Goal: Transaction & Acquisition: Purchase product/service

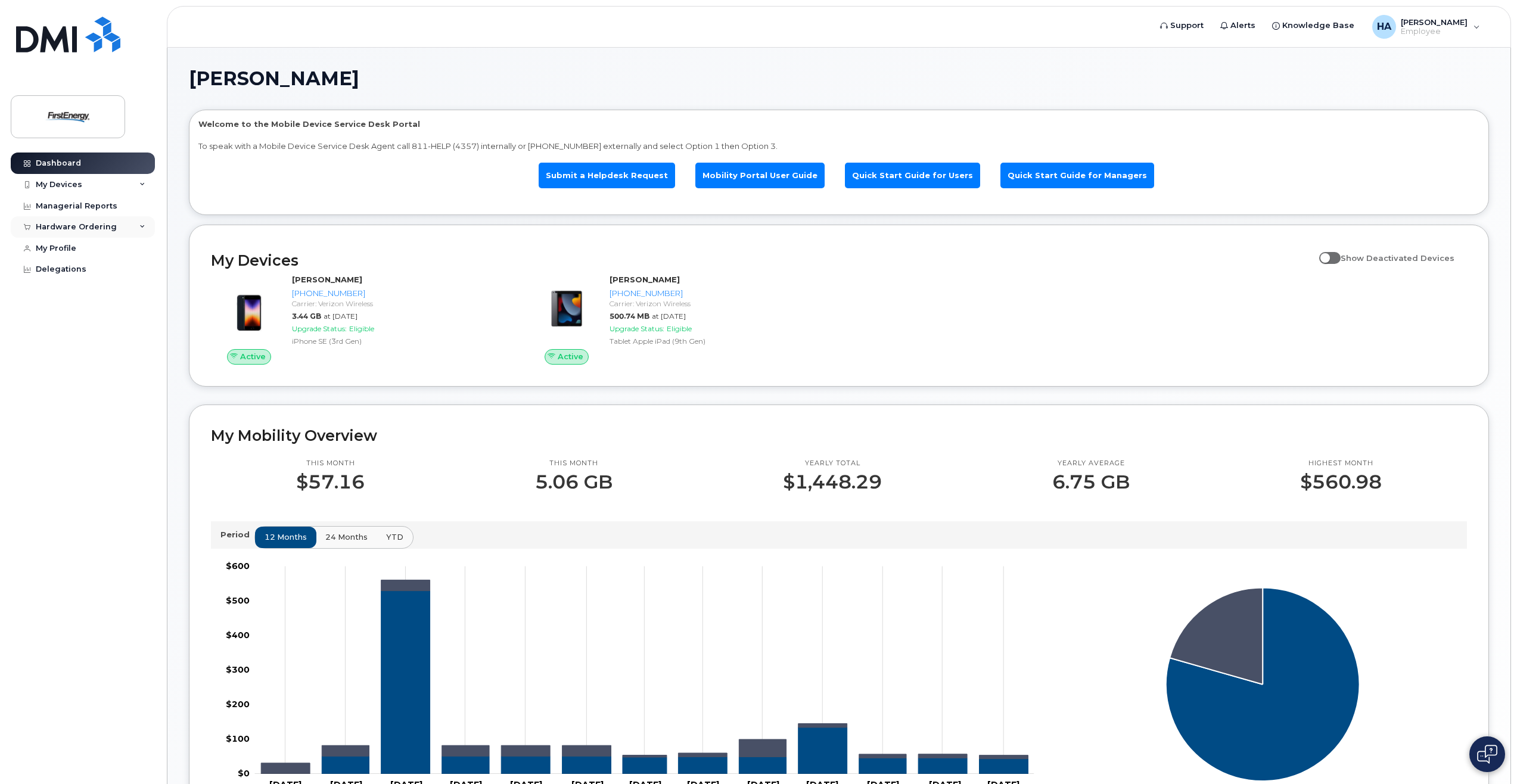
click at [102, 228] on div "Hardware Ordering" at bounding box center [76, 227] width 81 height 10
click at [57, 273] on div "New Order" at bounding box center [64, 271] width 45 height 10
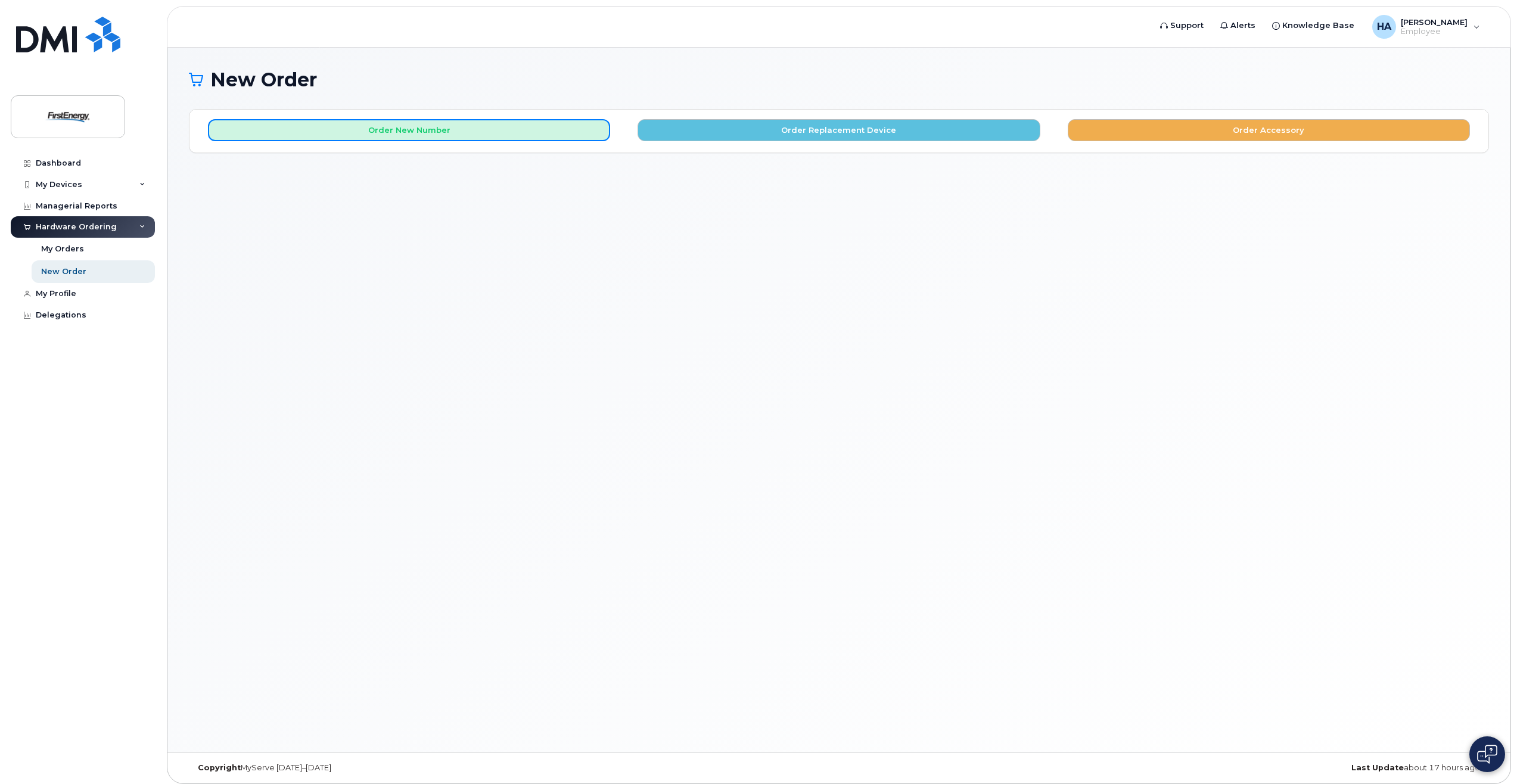
drag, startPoint x: 445, startPoint y: 130, endPoint x: 577, endPoint y: 184, distance: 142.6
click at [456, 136] on button "Order New Number" at bounding box center [408, 130] width 402 height 22
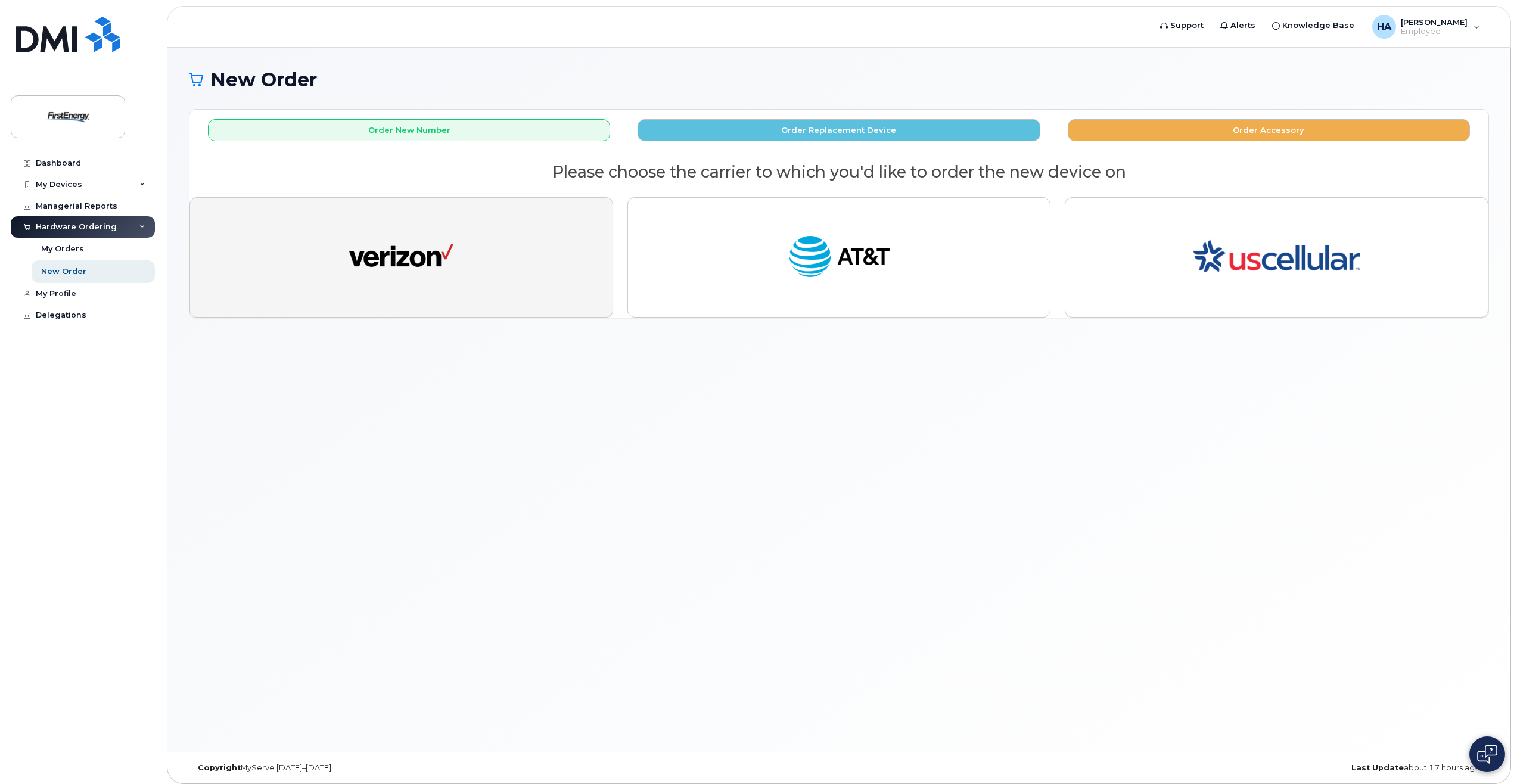
click at [494, 242] on button "button" at bounding box center [401, 257] width 424 height 120
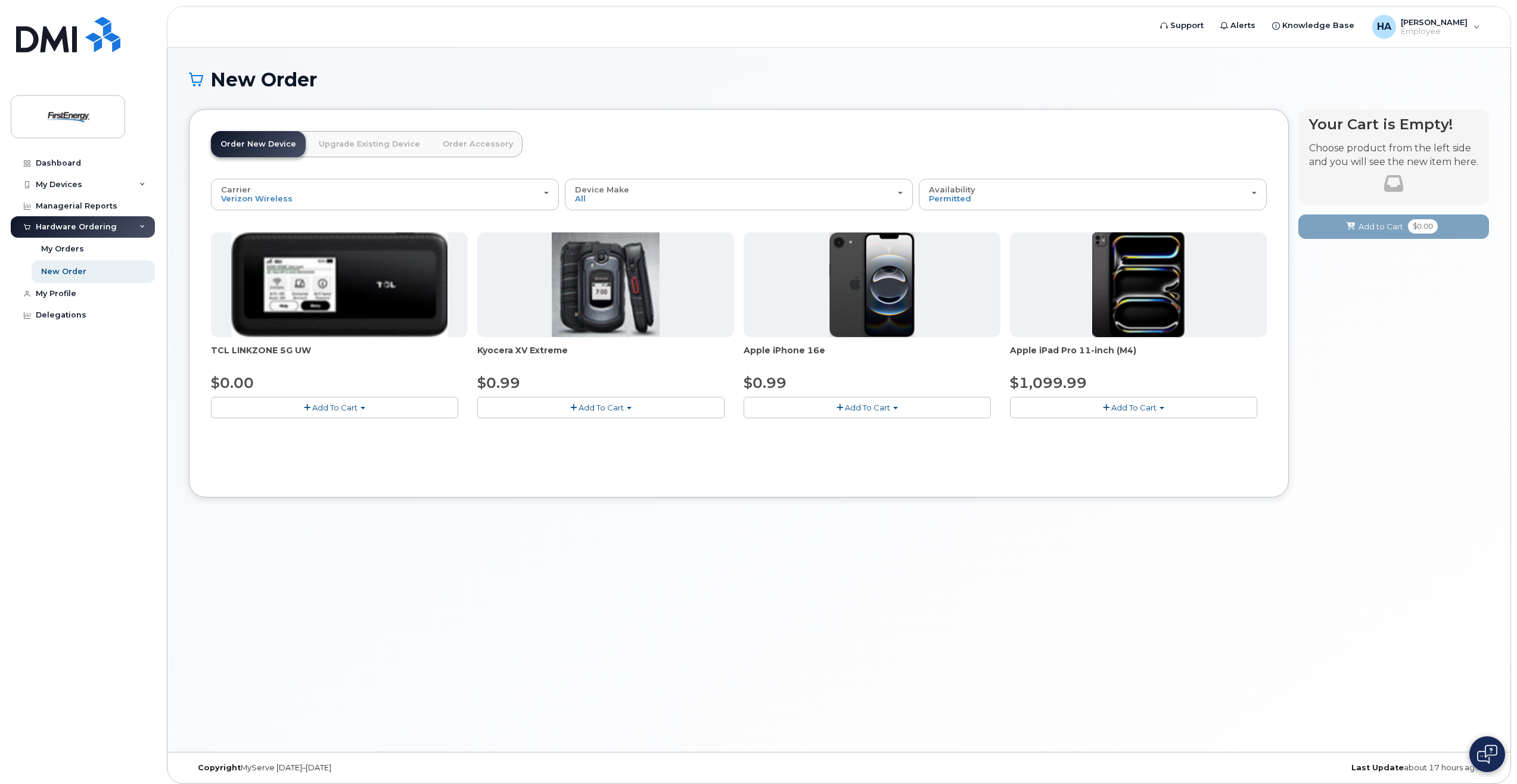
drag, startPoint x: 884, startPoint y: 406, endPoint x: 958, endPoint y: 409, distance: 74.1
click at [886, 408] on span "Add To Cart" at bounding box center [867, 407] width 45 height 10
click at [814, 434] on link "$0.99 - 2 Year Activation" at bounding box center [806, 429] width 119 height 15
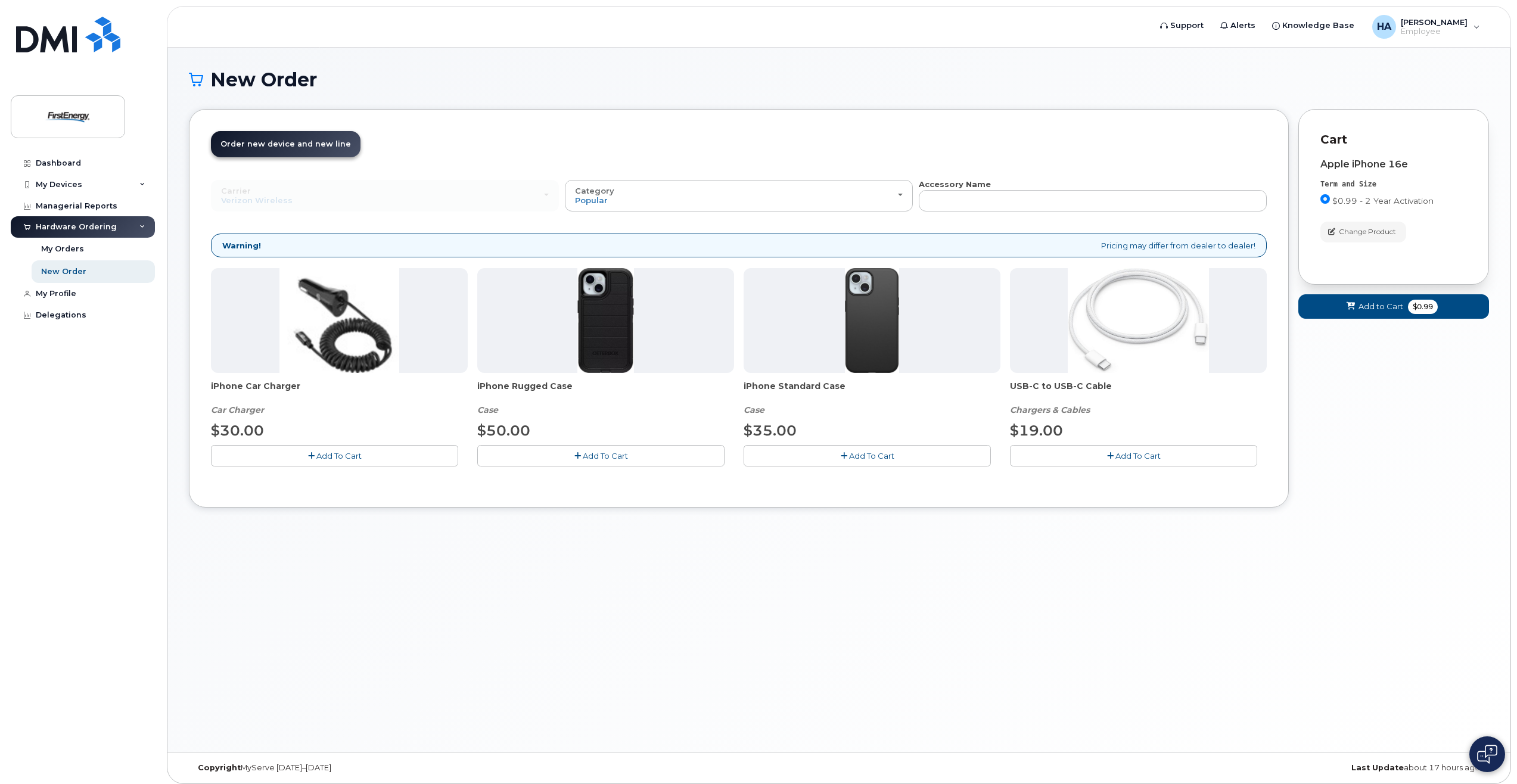
click at [877, 453] on span "Add To Cart" at bounding box center [871, 456] width 45 height 10
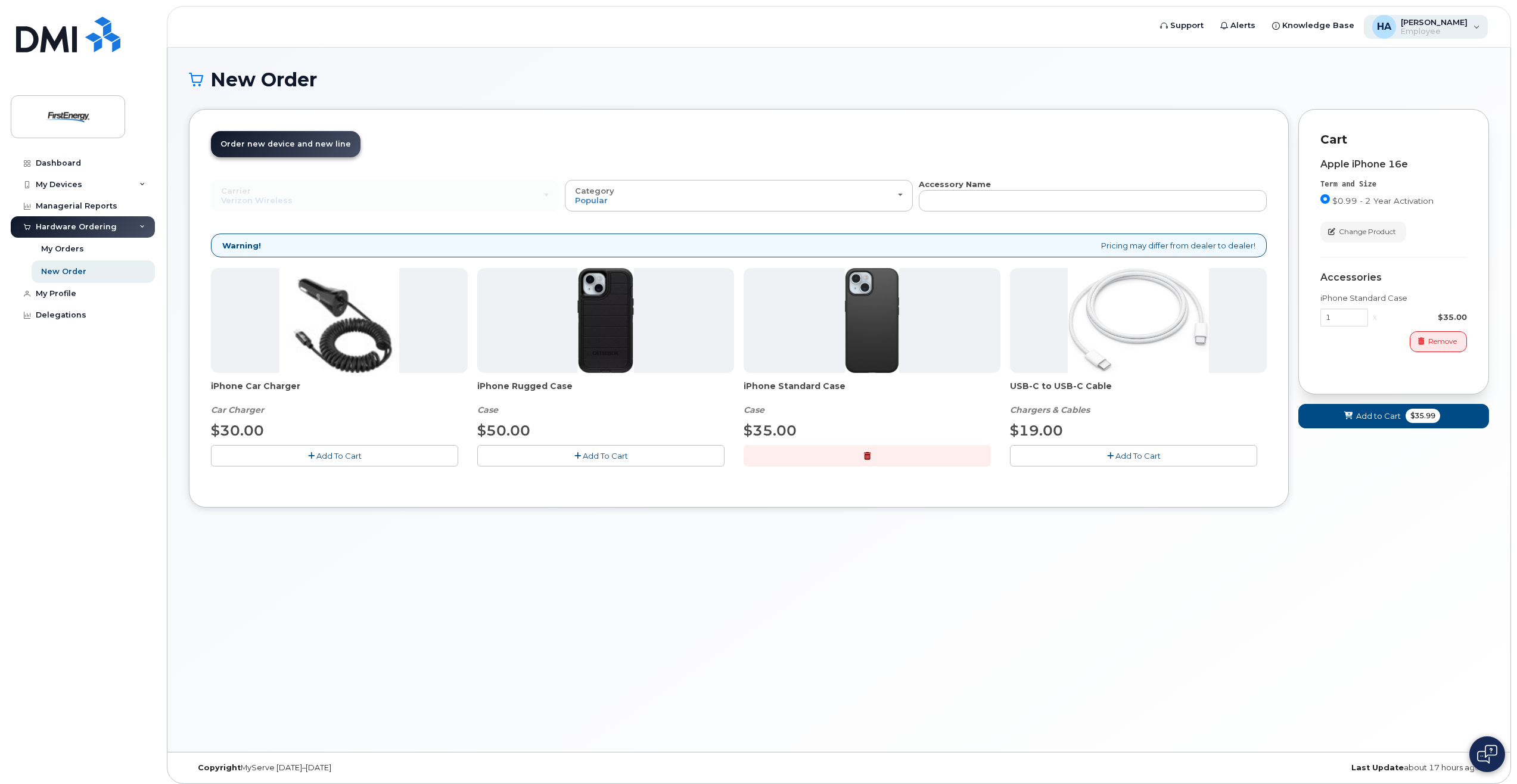
click at [1446, 30] on span "Employee" at bounding box center [1434, 31] width 66 height 10
click at [1158, 70] on h1 "New Order" at bounding box center [839, 80] width 1300 height 21
click at [62, 317] on div "Delegations" at bounding box center [61, 315] width 50 height 10
drag, startPoint x: 1397, startPoint y: 413, endPoint x: 1381, endPoint y: 421, distance: 17.9
click at [1400, 415] on span "Add to Cart" at bounding box center [1379, 416] width 45 height 11
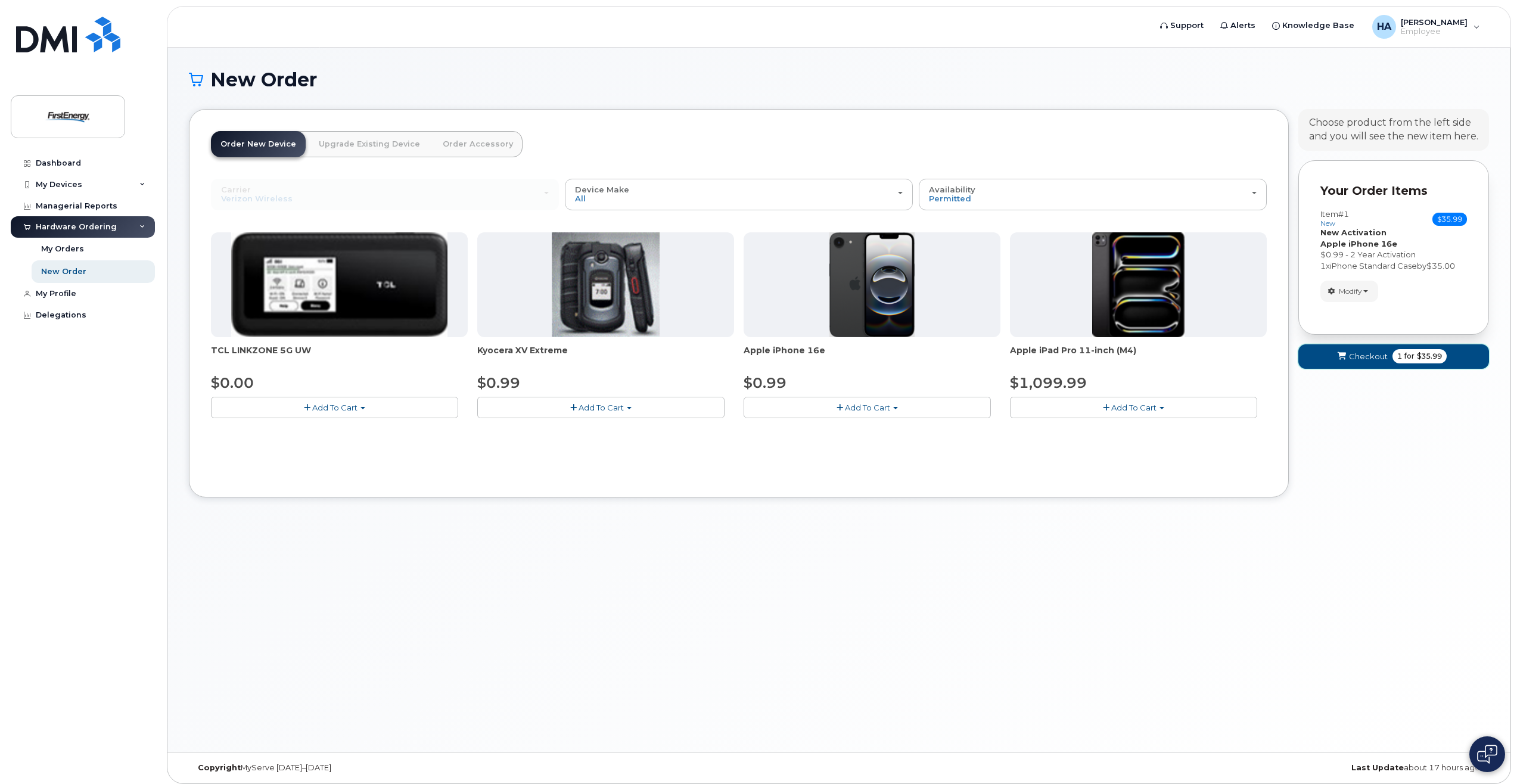
drag, startPoint x: 1428, startPoint y: 357, endPoint x: 1386, endPoint y: 359, distance: 42.0
click at [1425, 357] on span "$35.99" at bounding box center [1430, 356] width 25 height 10
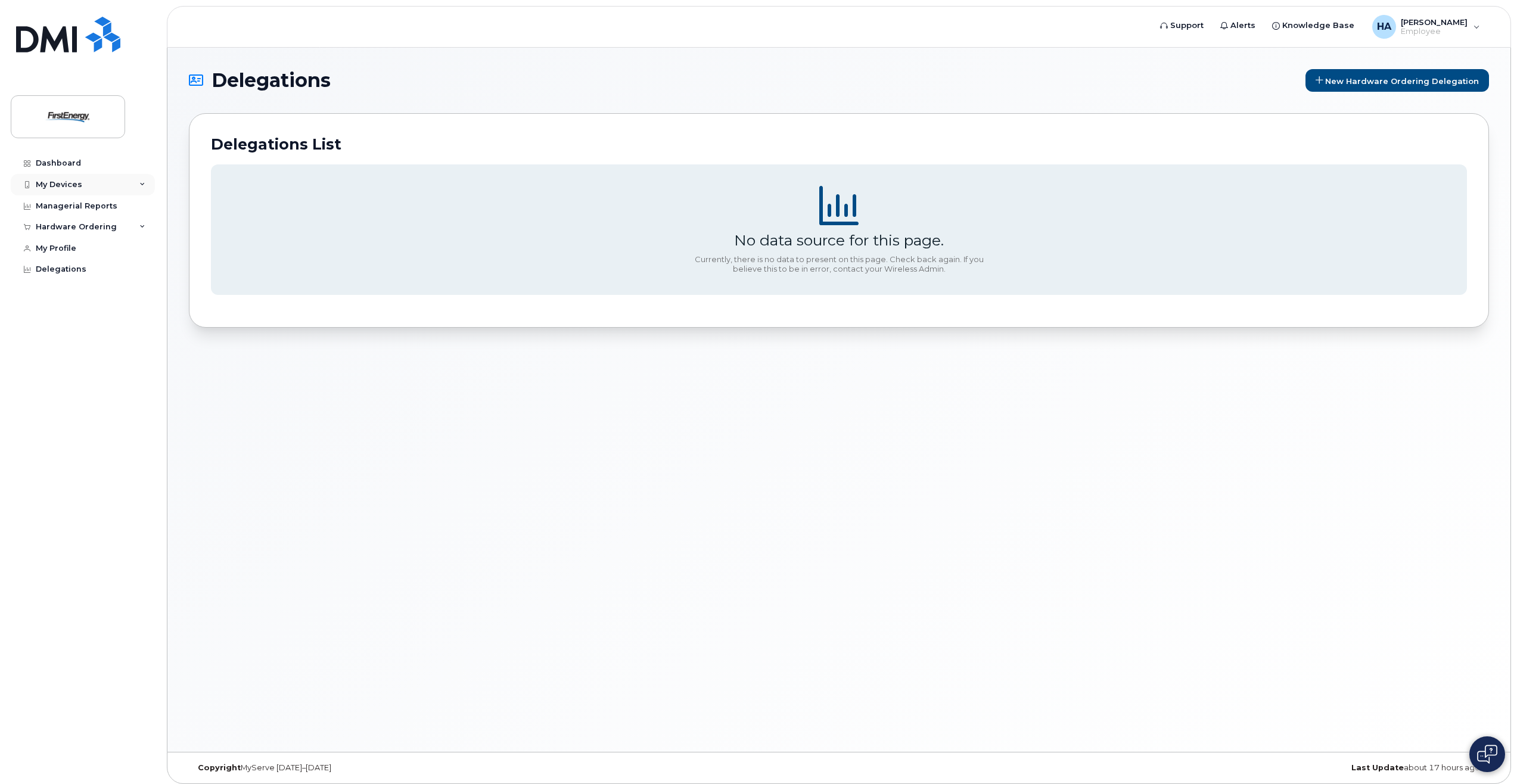
click at [143, 184] on icon at bounding box center [142, 184] width 6 height 6
click at [103, 338] on div "Hardware Ordering" at bounding box center [76, 333] width 81 height 10
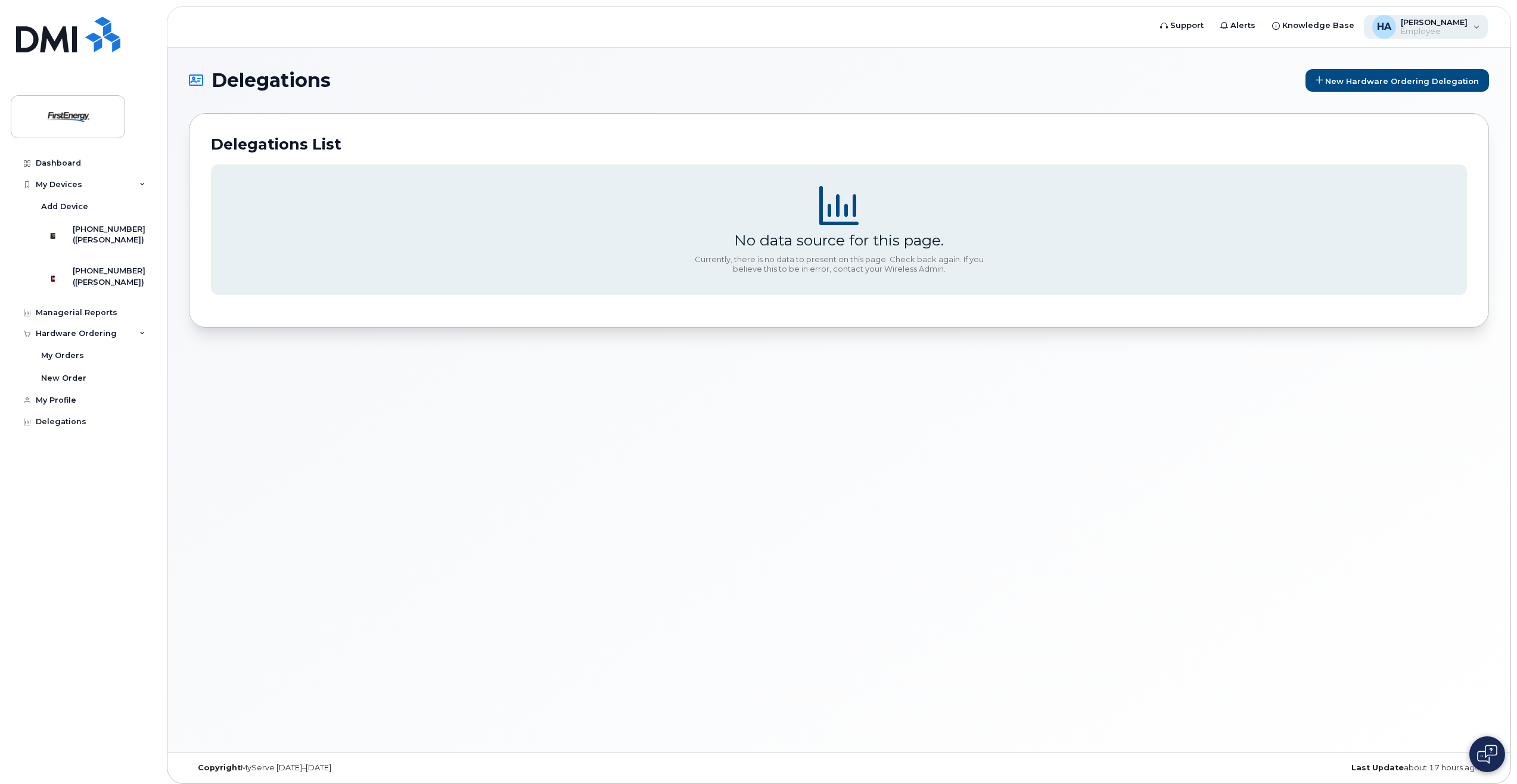
click at [1423, 31] on span "Employee" at bounding box center [1434, 31] width 66 height 10
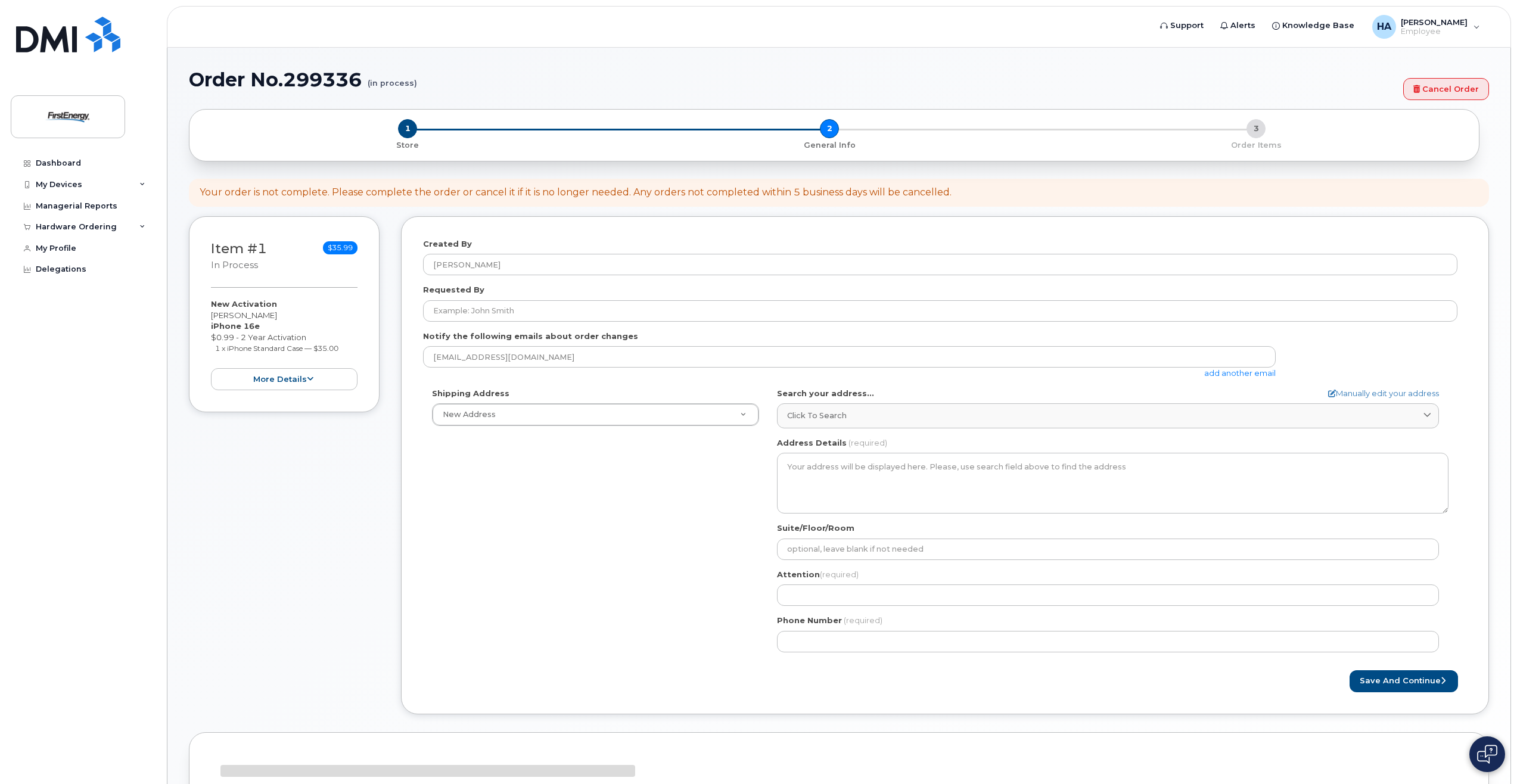
select select
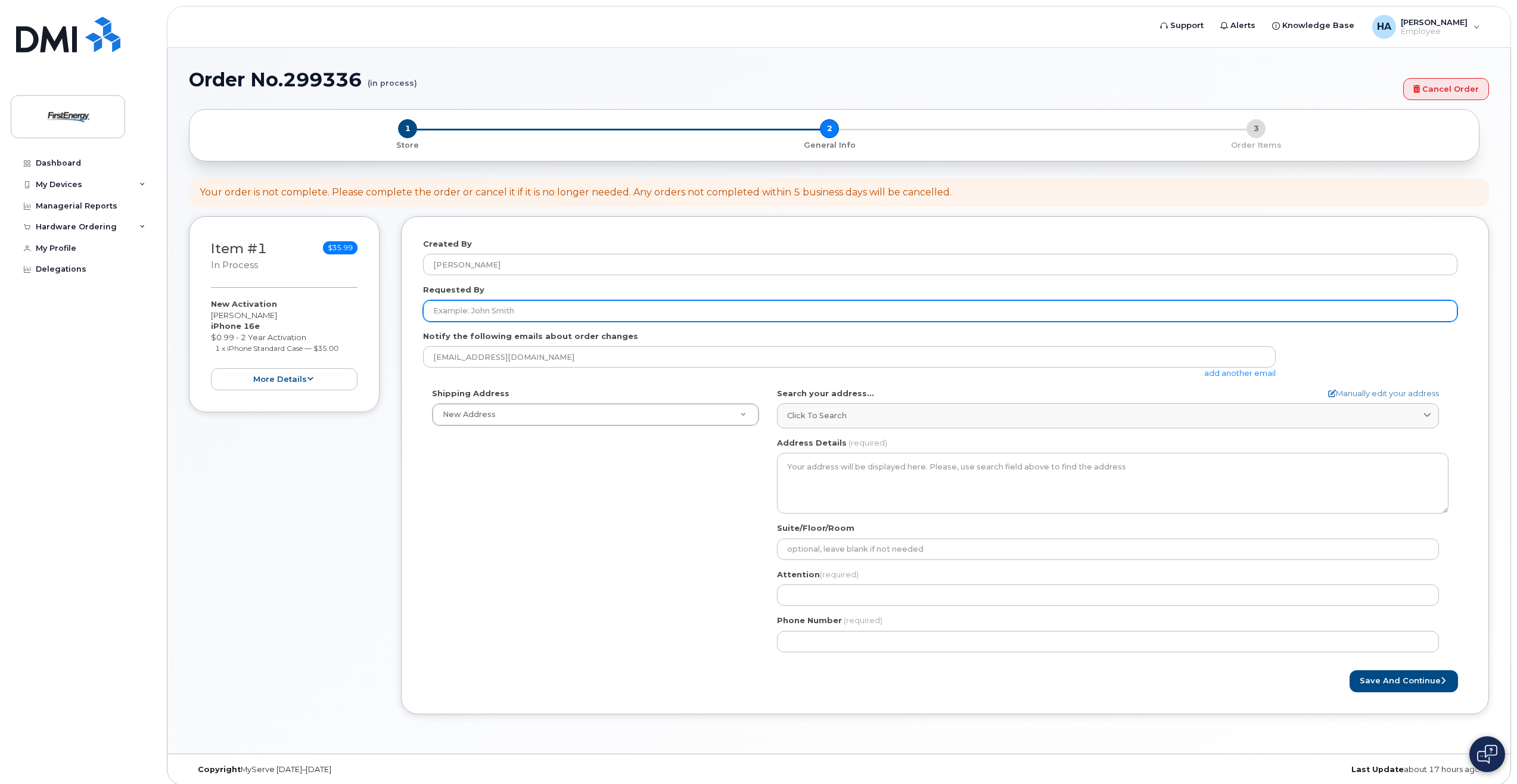
click at [498, 317] on input "Requested By" at bounding box center [940, 311] width 1034 height 22
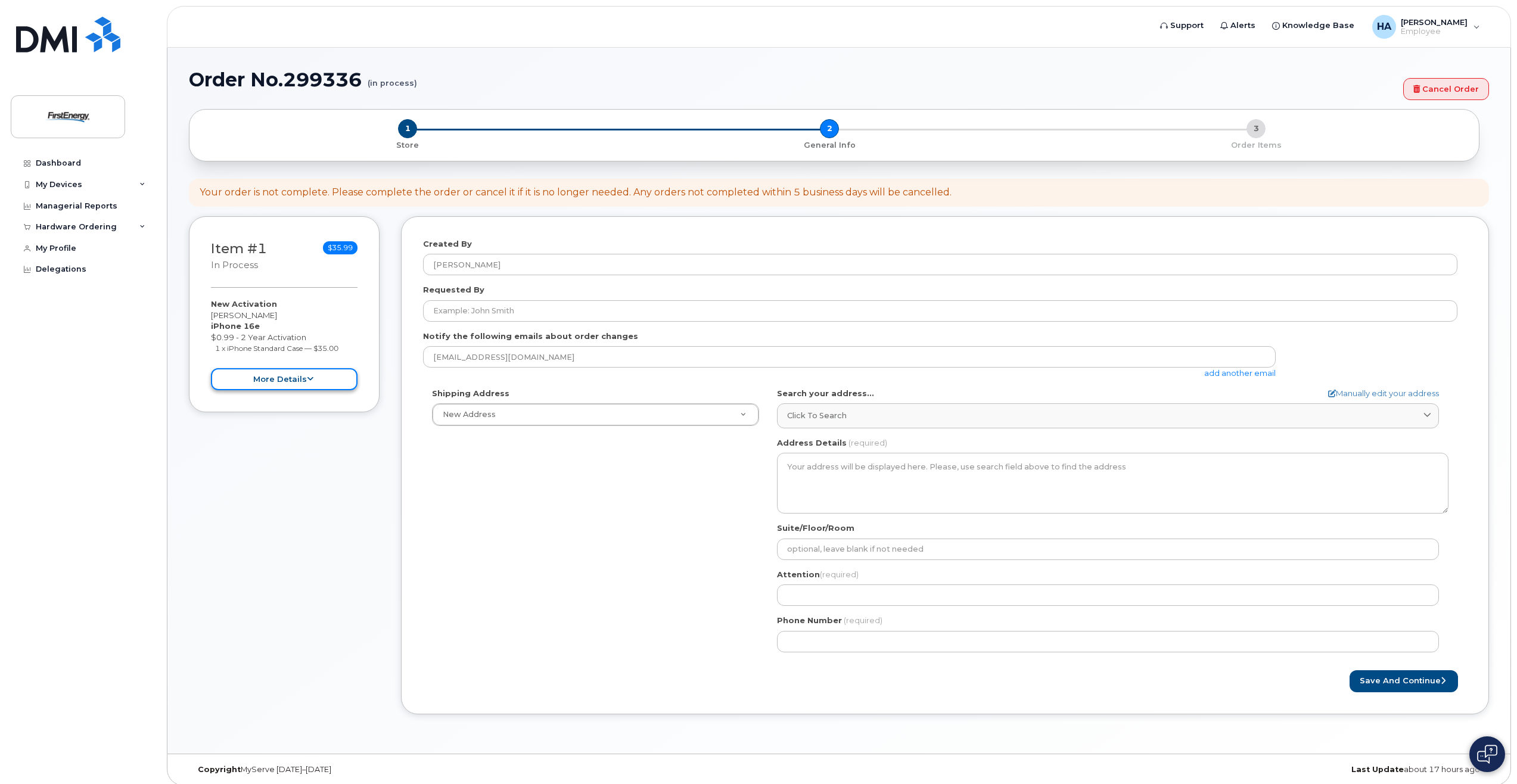
click at [278, 382] on button "more details" at bounding box center [285, 379] width 147 height 22
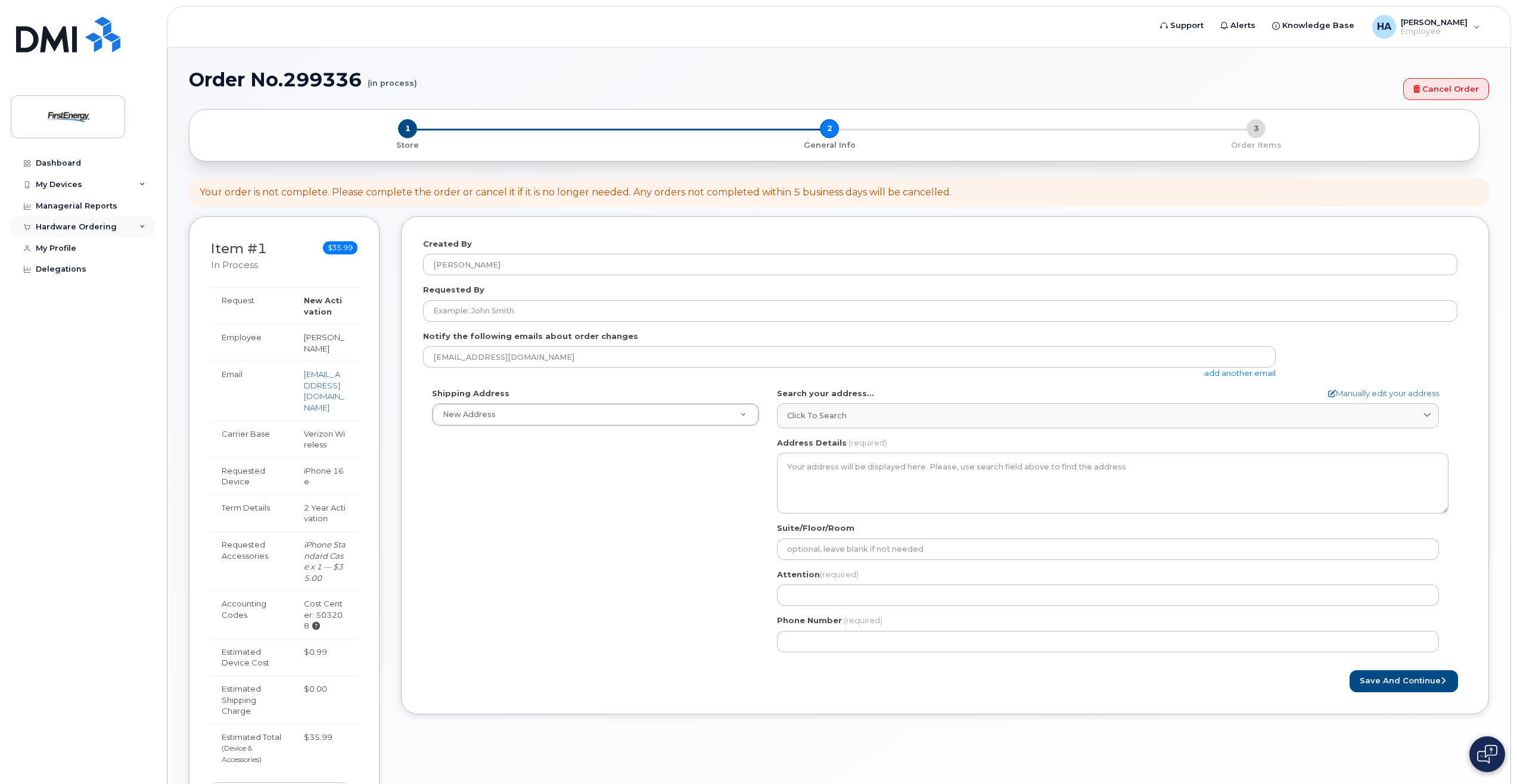
click at [148, 226] on div "Hardware Ordering" at bounding box center [82, 226] width 144 height 22
drag, startPoint x: 1421, startPoint y: 87, endPoint x: 752, endPoint y: 91, distance: 669.0
click at [1420, 89] on icon at bounding box center [1416, 89] width 6 height 8
